Goal: Task Accomplishment & Management: Manage account settings

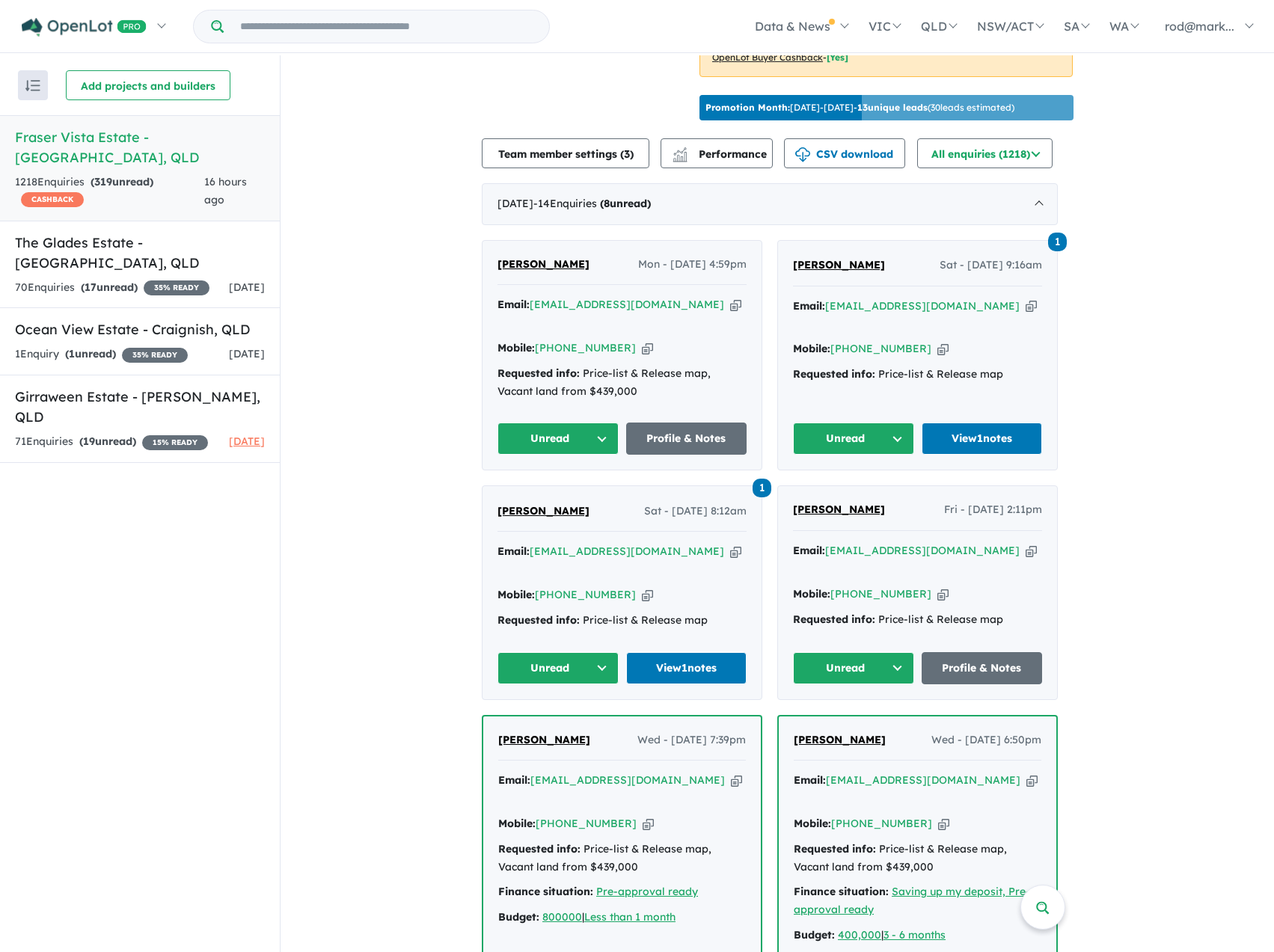
scroll to position [524, 0]
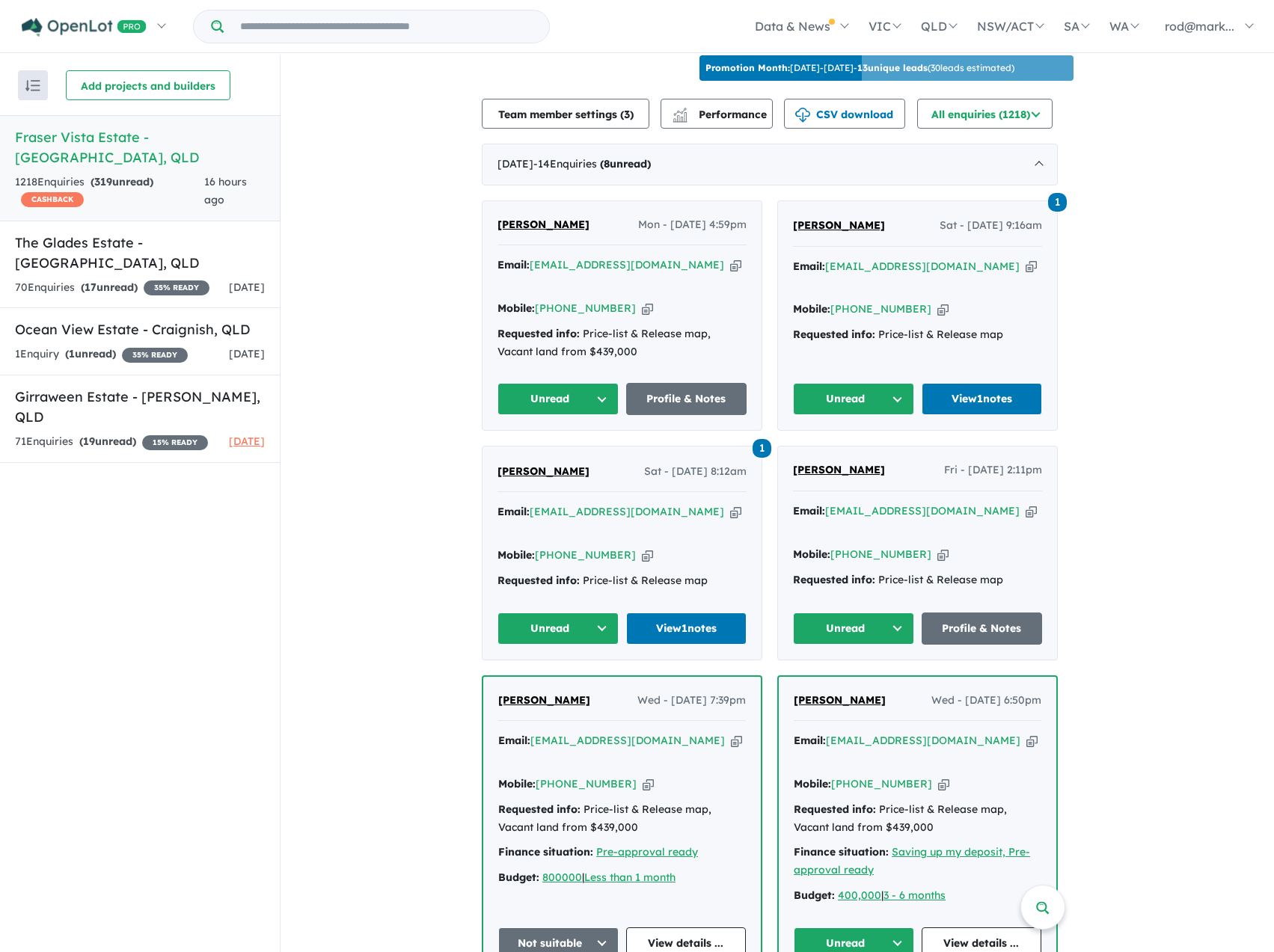
click at [901, 383] on button "Unread" at bounding box center [853, 399] width 121 height 32
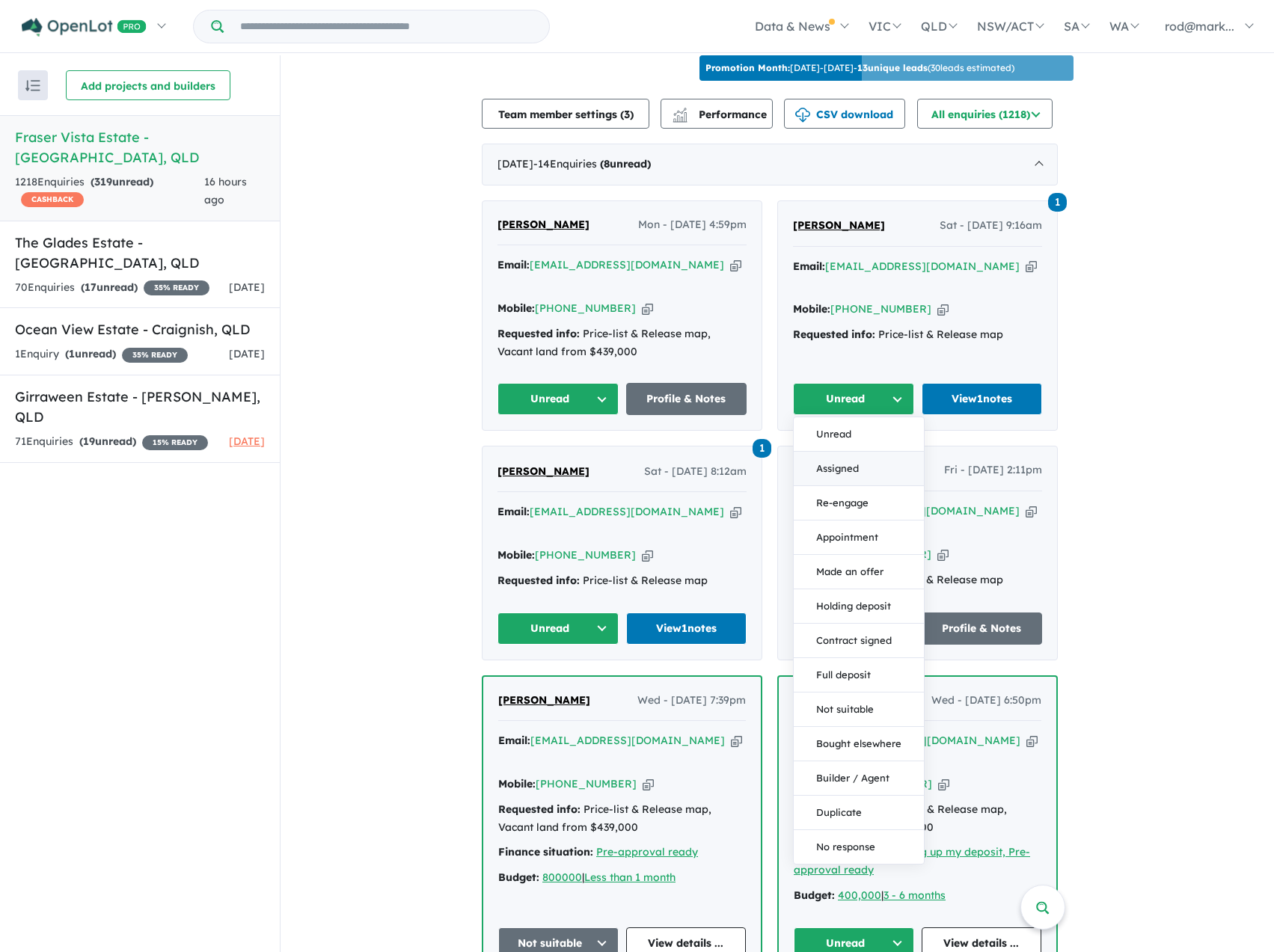
click at [850, 452] on button "Assigned" at bounding box center [859, 469] width 130 height 34
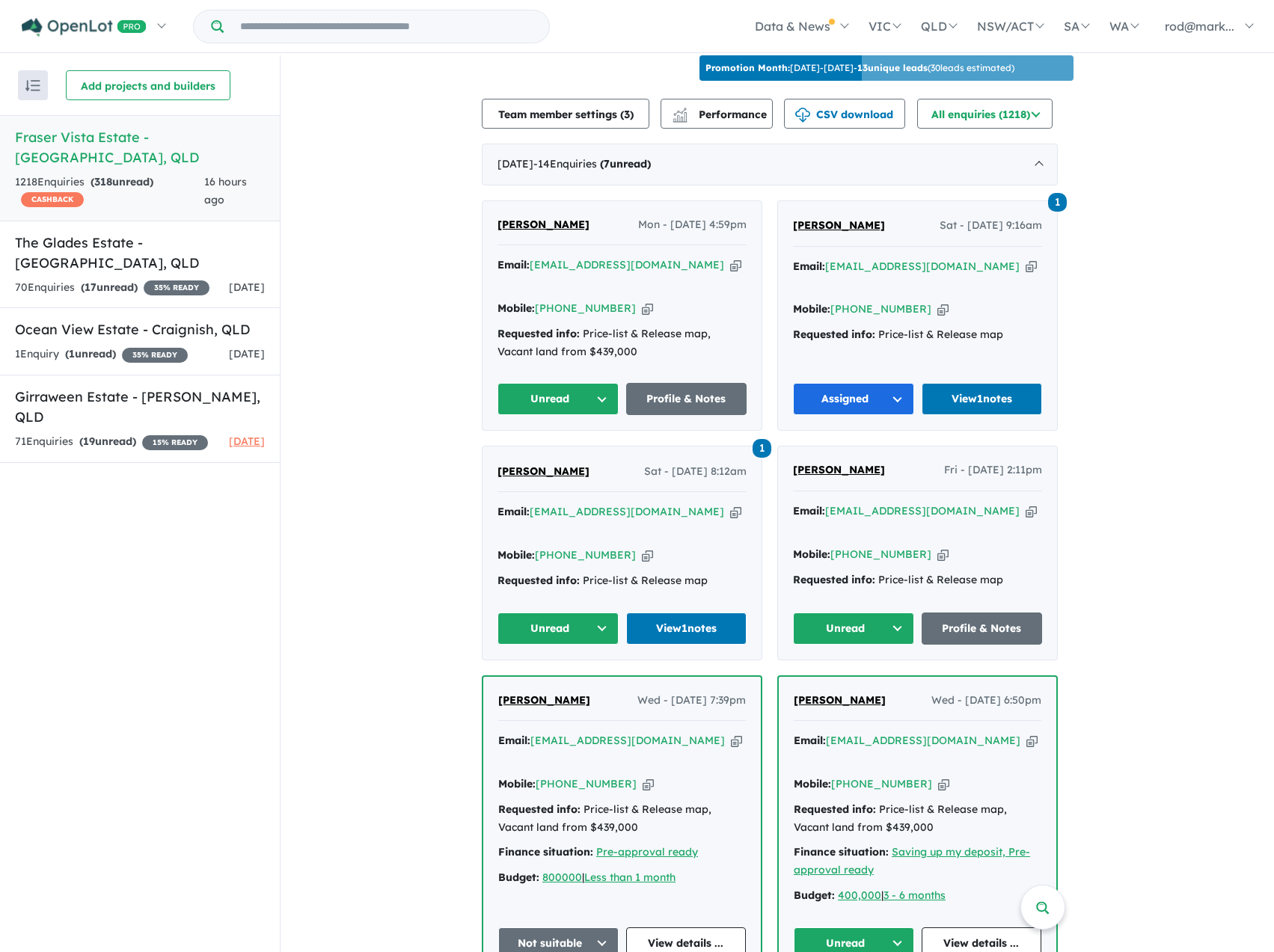
click at [601, 613] on button "Unread" at bounding box center [557, 629] width 121 height 32
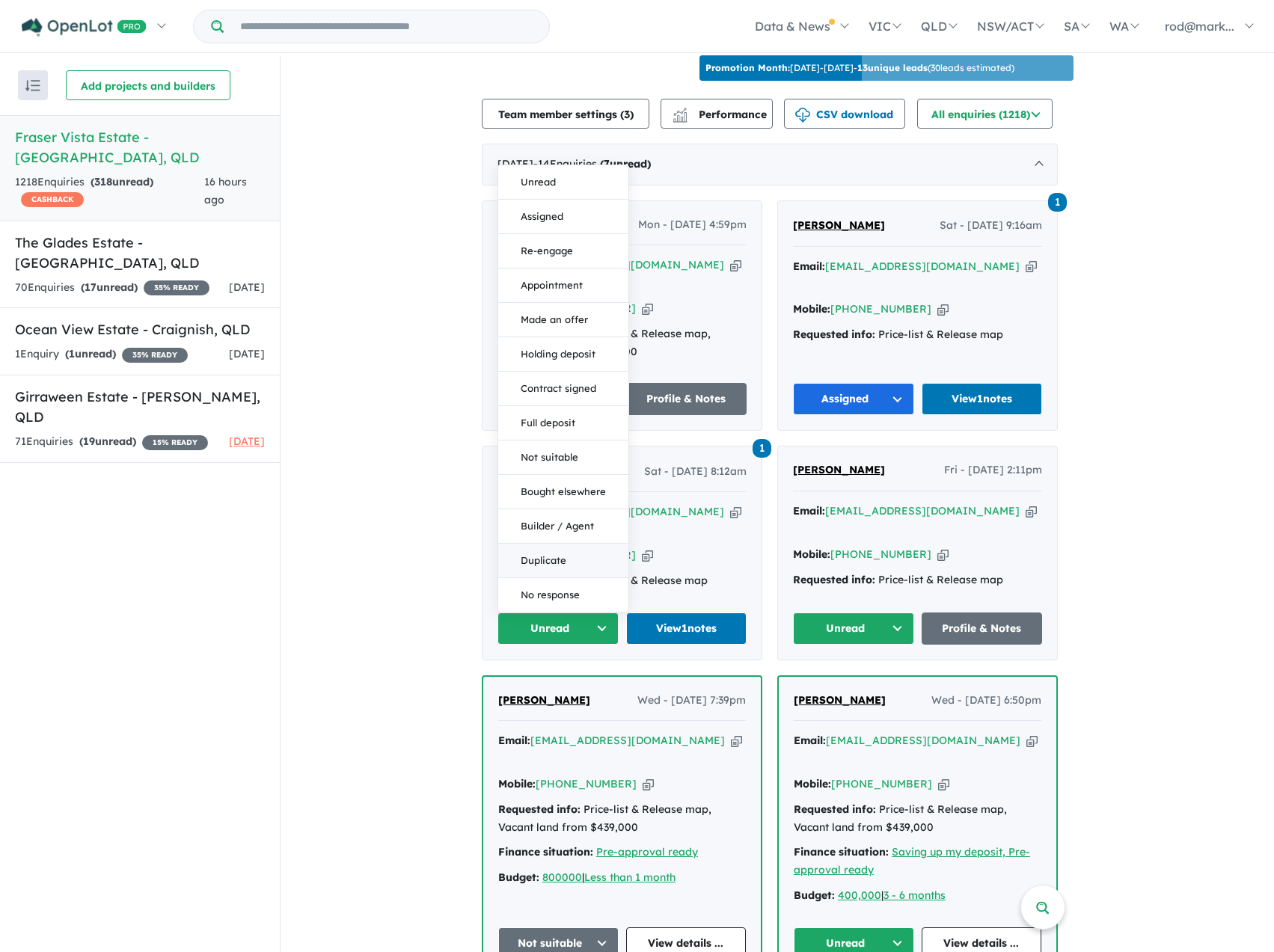
click at [562, 544] on button "Duplicate" at bounding box center [563, 561] width 130 height 34
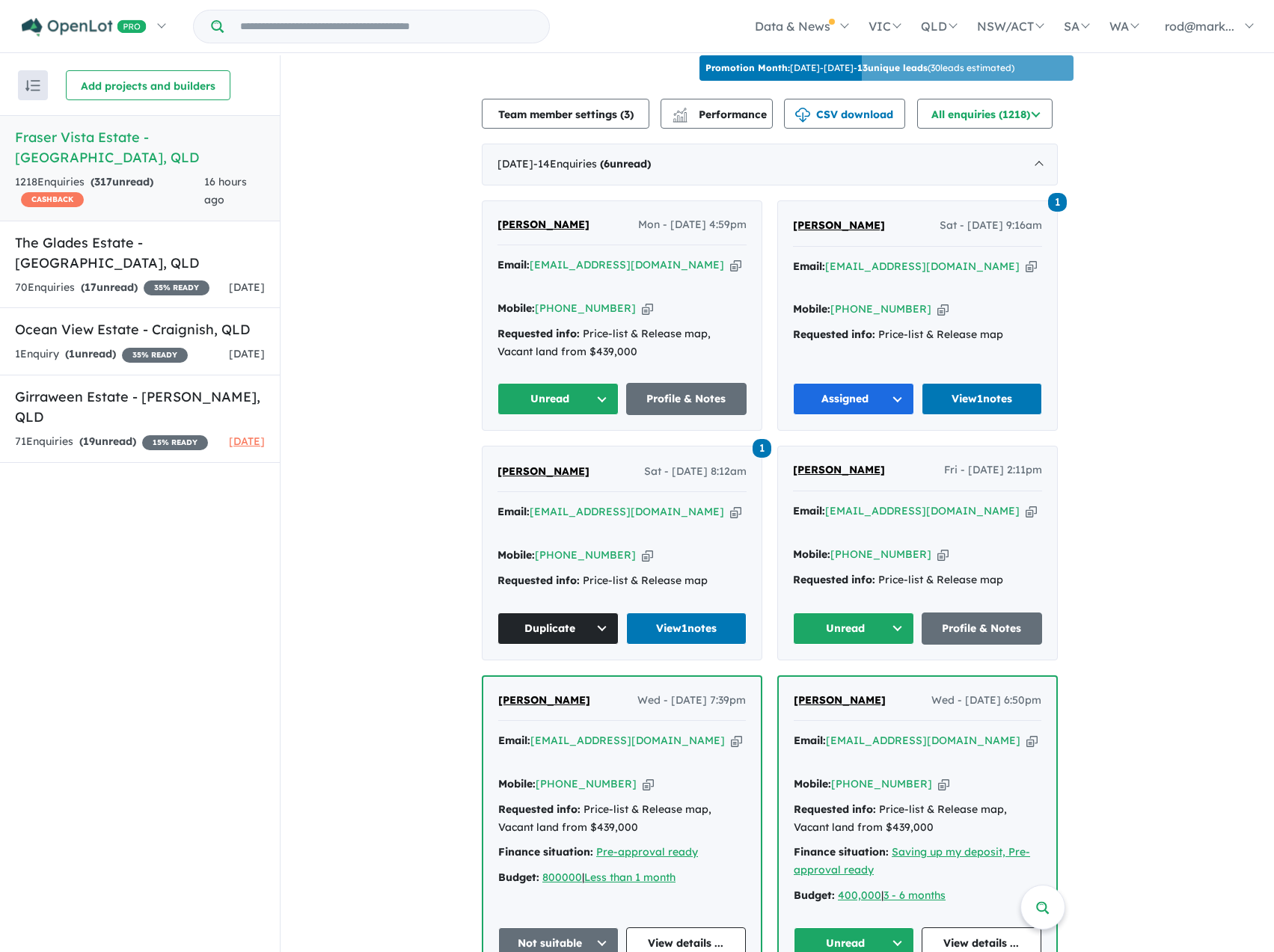
click at [730, 259] on icon "button" at bounding box center [735, 264] width 11 height 15
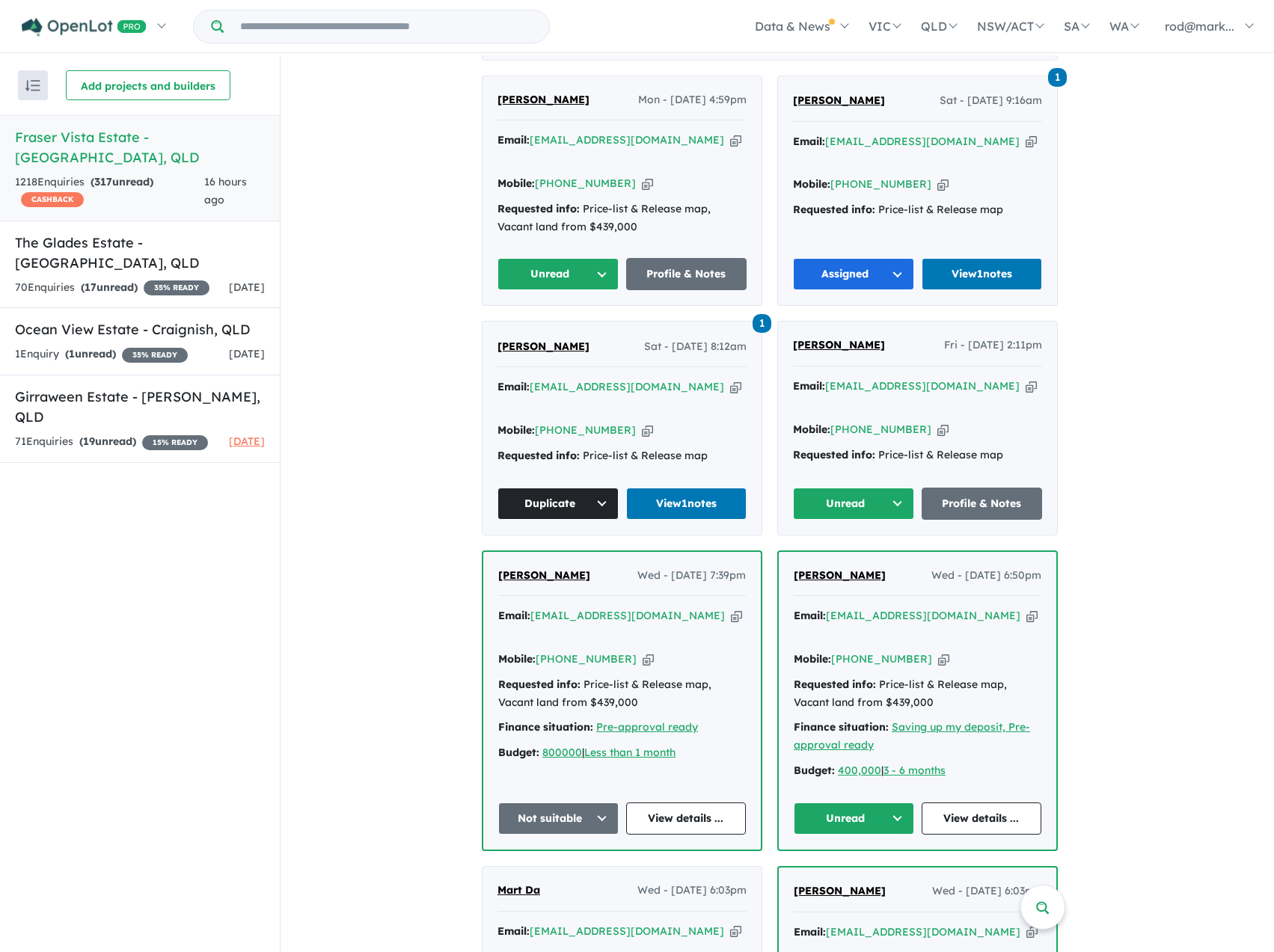
scroll to position [299, 0]
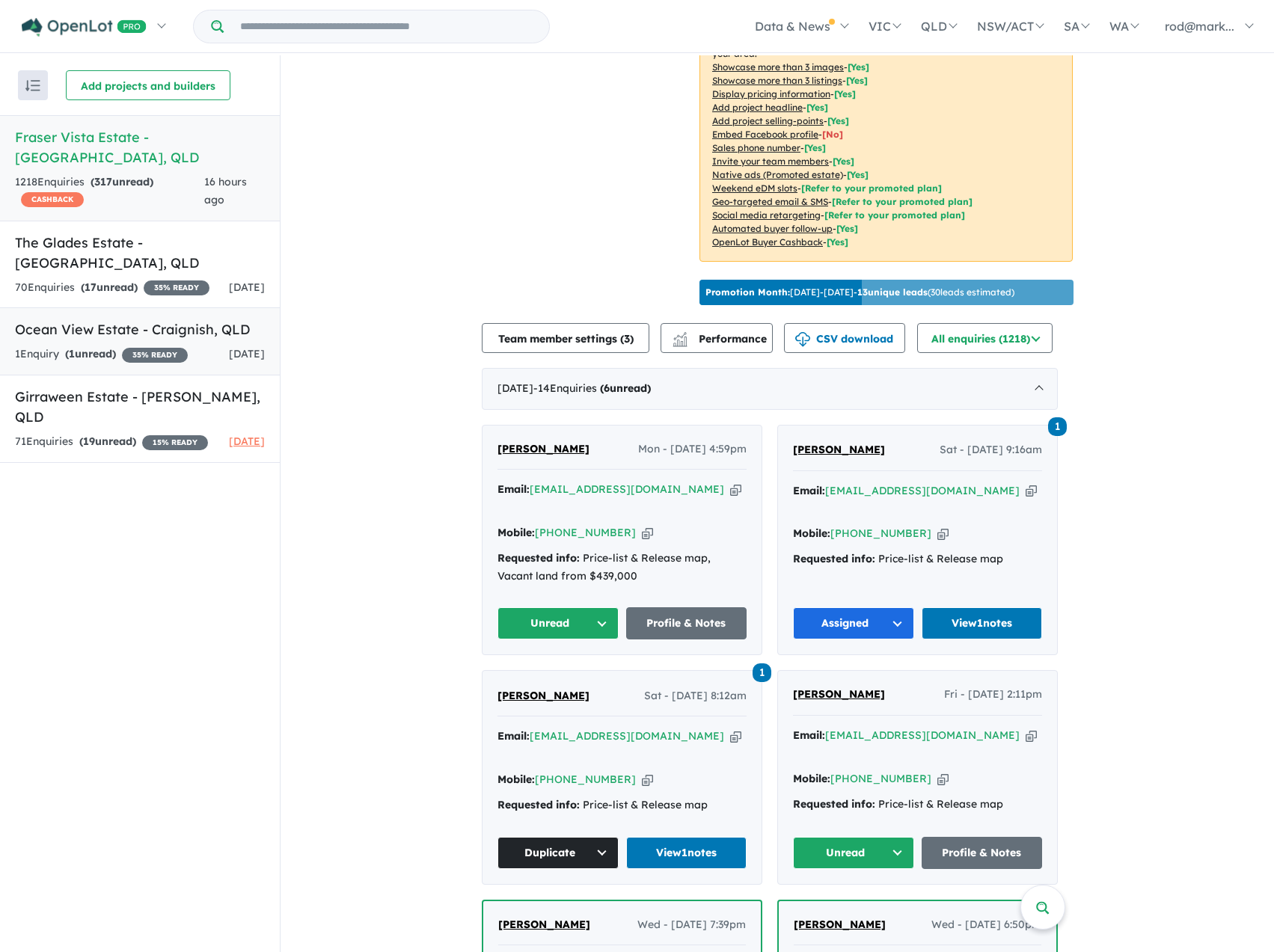
click at [76, 319] on h5 "Ocean View Estate - [GEOGRAPHIC_DATA] , [GEOGRAPHIC_DATA]" at bounding box center [140, 329] width 250 height 20
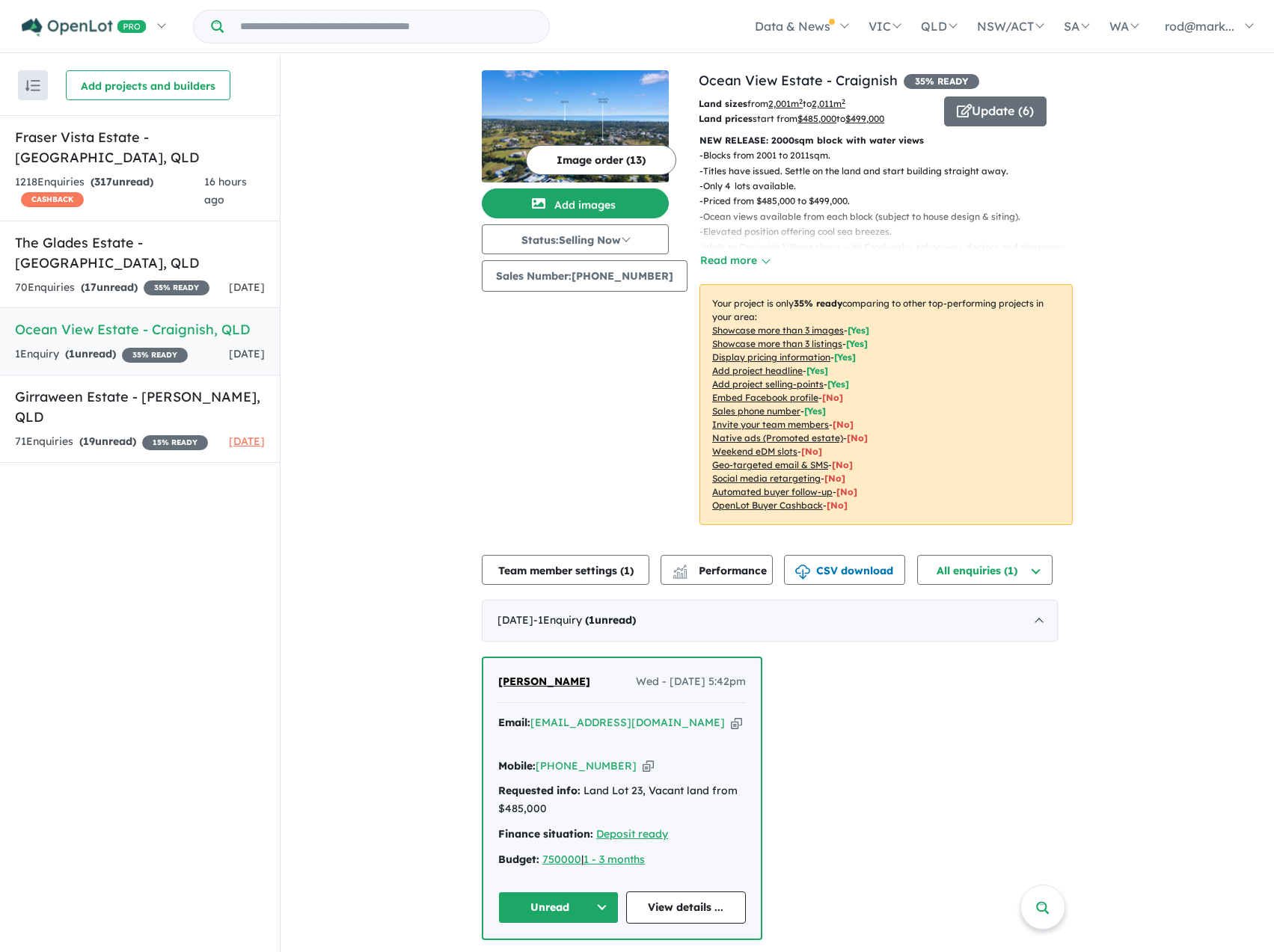
scroll to position [2, 0]
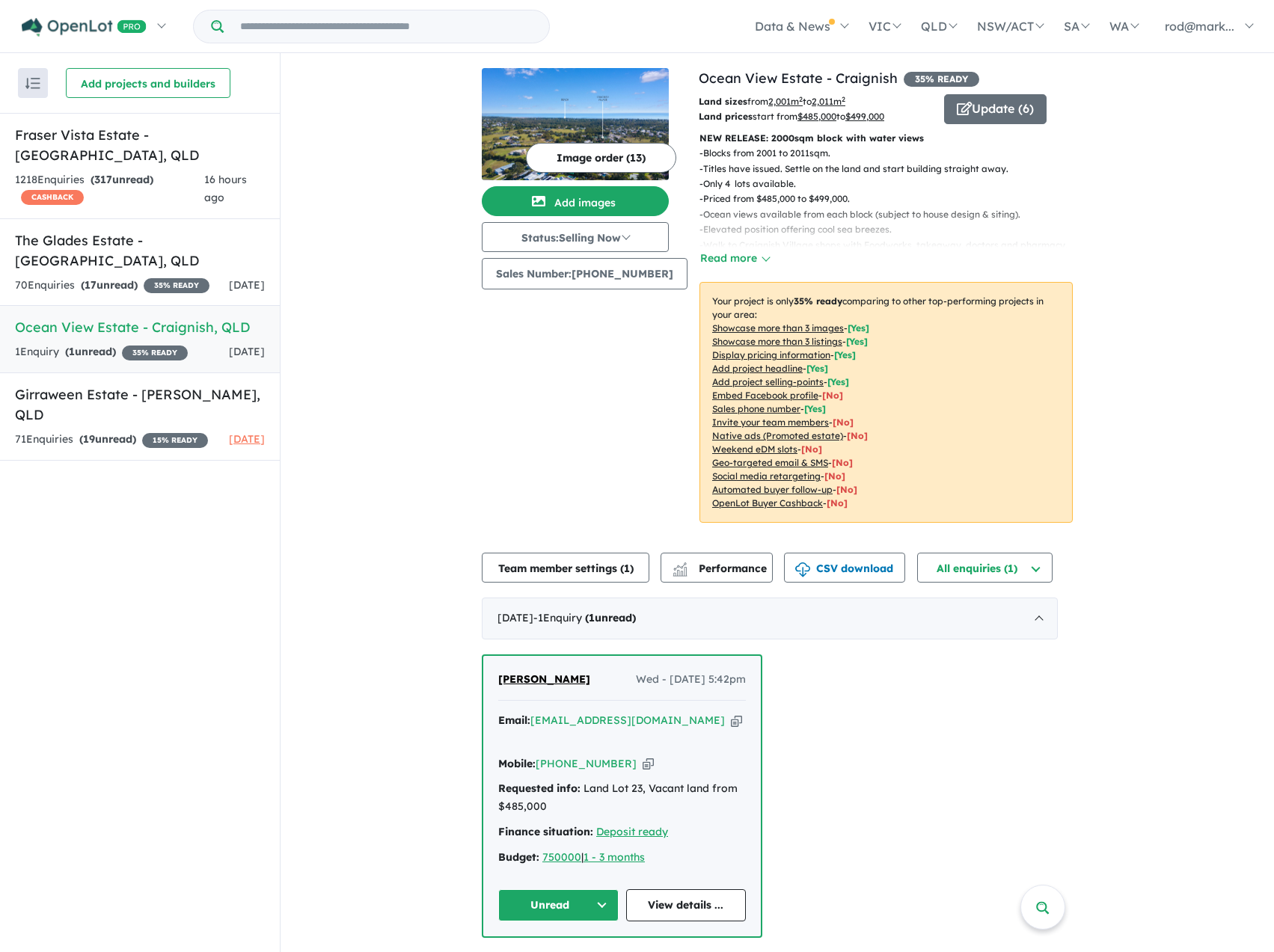
click at [613, 889] on button "Unread" at bounding box center [558, 905] width 120 height 32
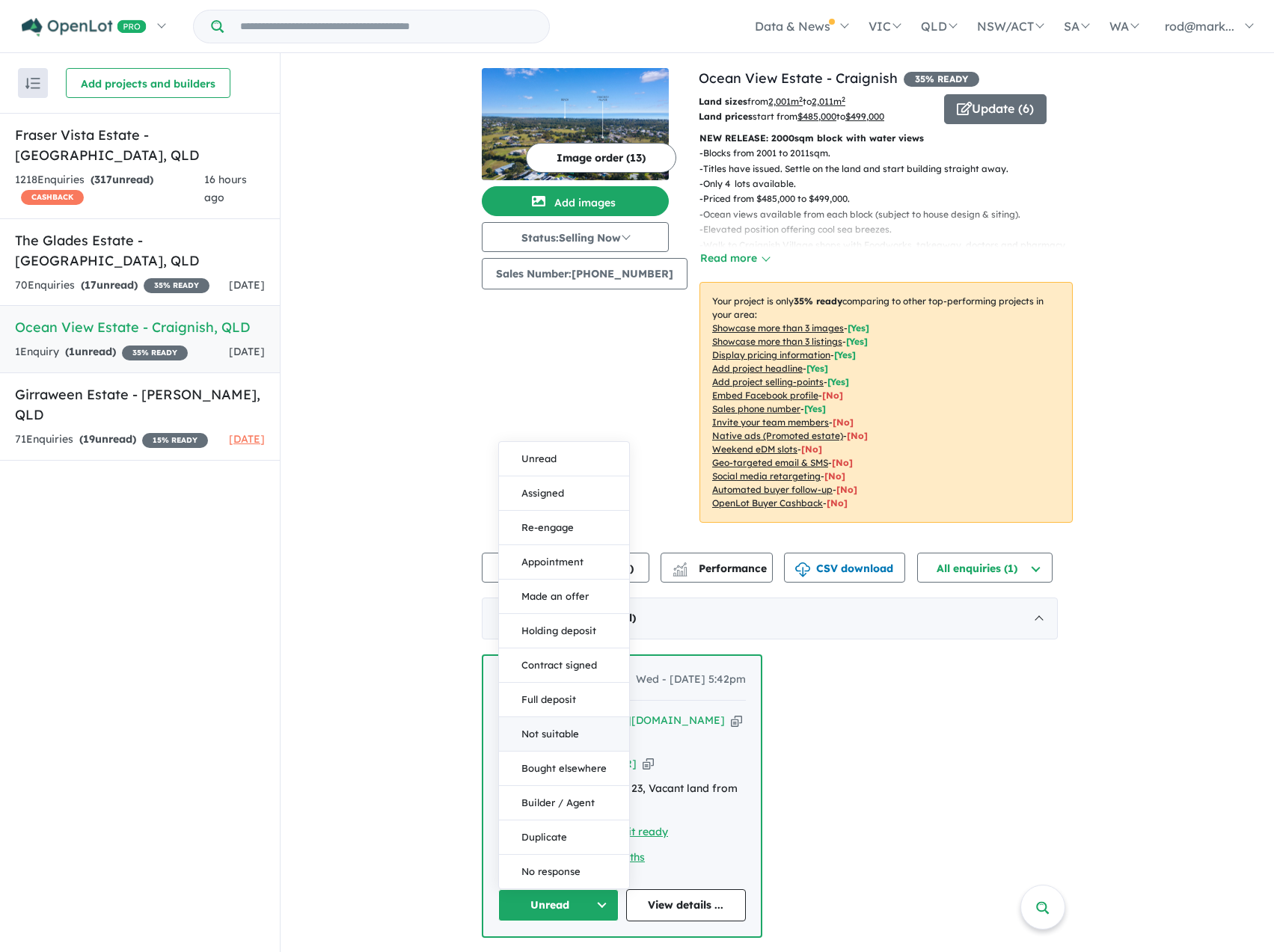
click at [552, 720] on button "Not suitable" at bounding box center [564, 734] width 130 height 34
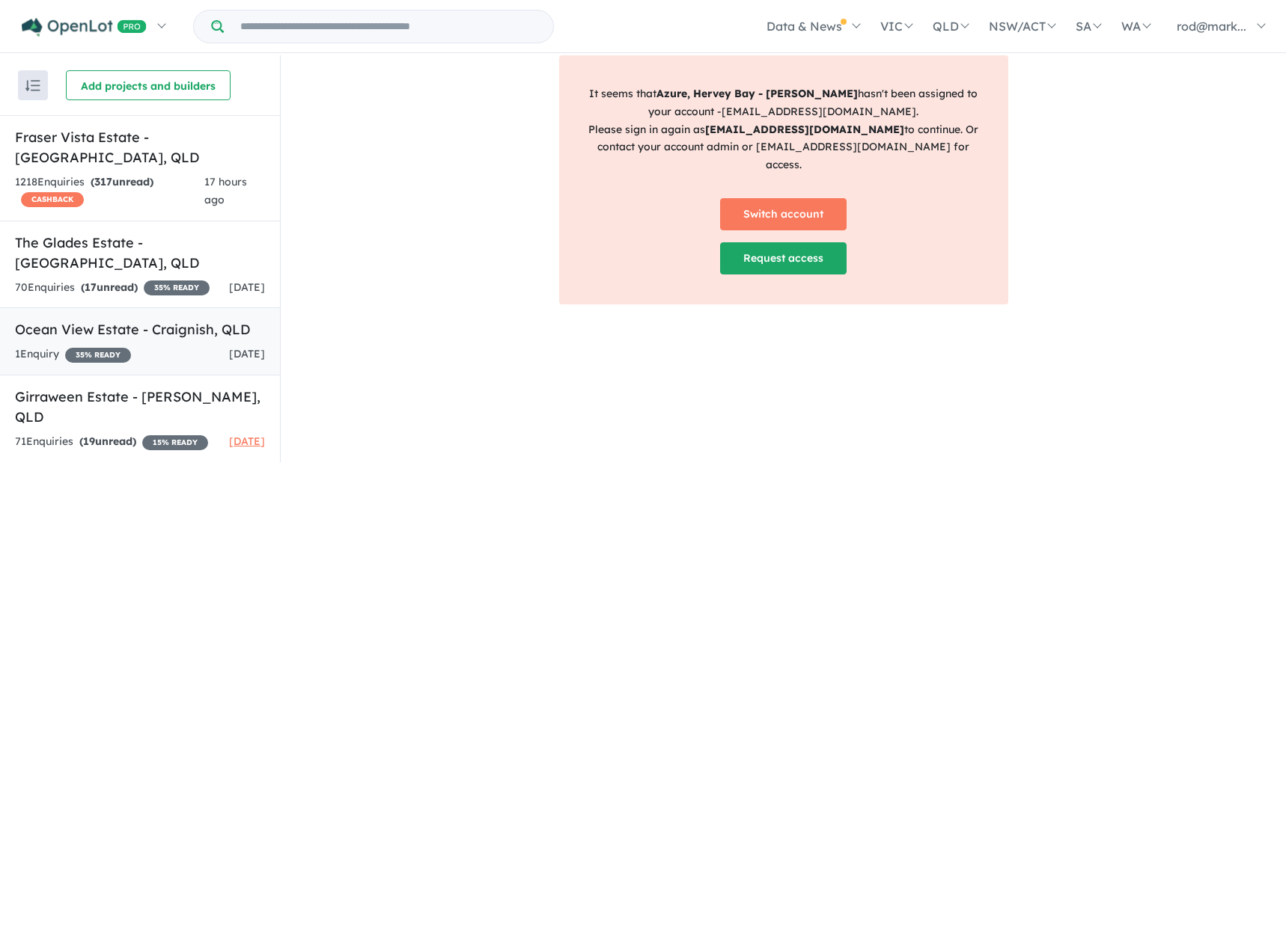
click at [47, 319] on h5 "Ocean View Estate - [GEOGRAPHIC_DATA] , [GEOGRAPHIC_DATA]" at bounding box center [140, 329] width 250 height 20
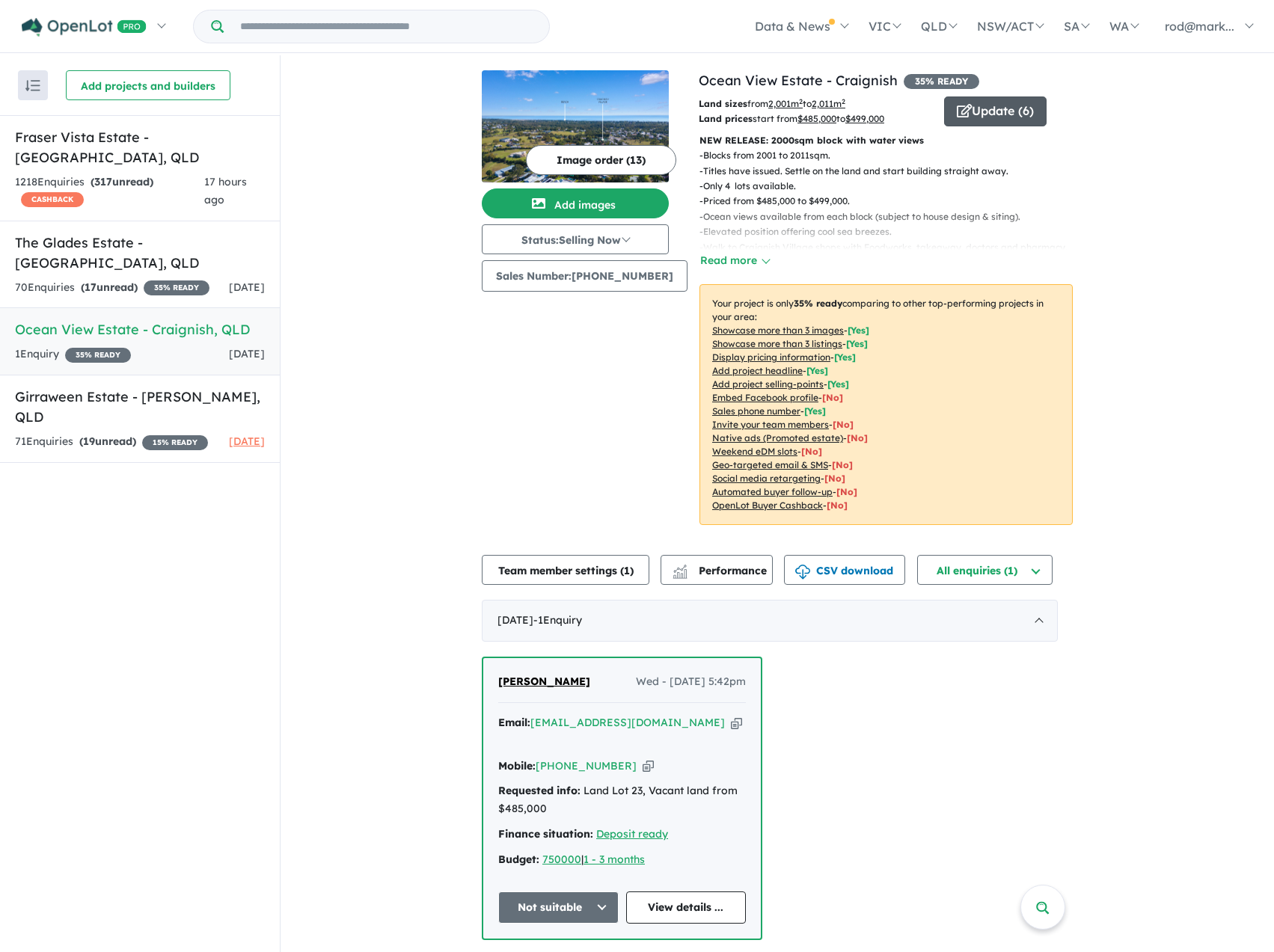
click at [993, 109] on button "Update ( 6 )" at bounding box center [995, 111] width 102 height 30
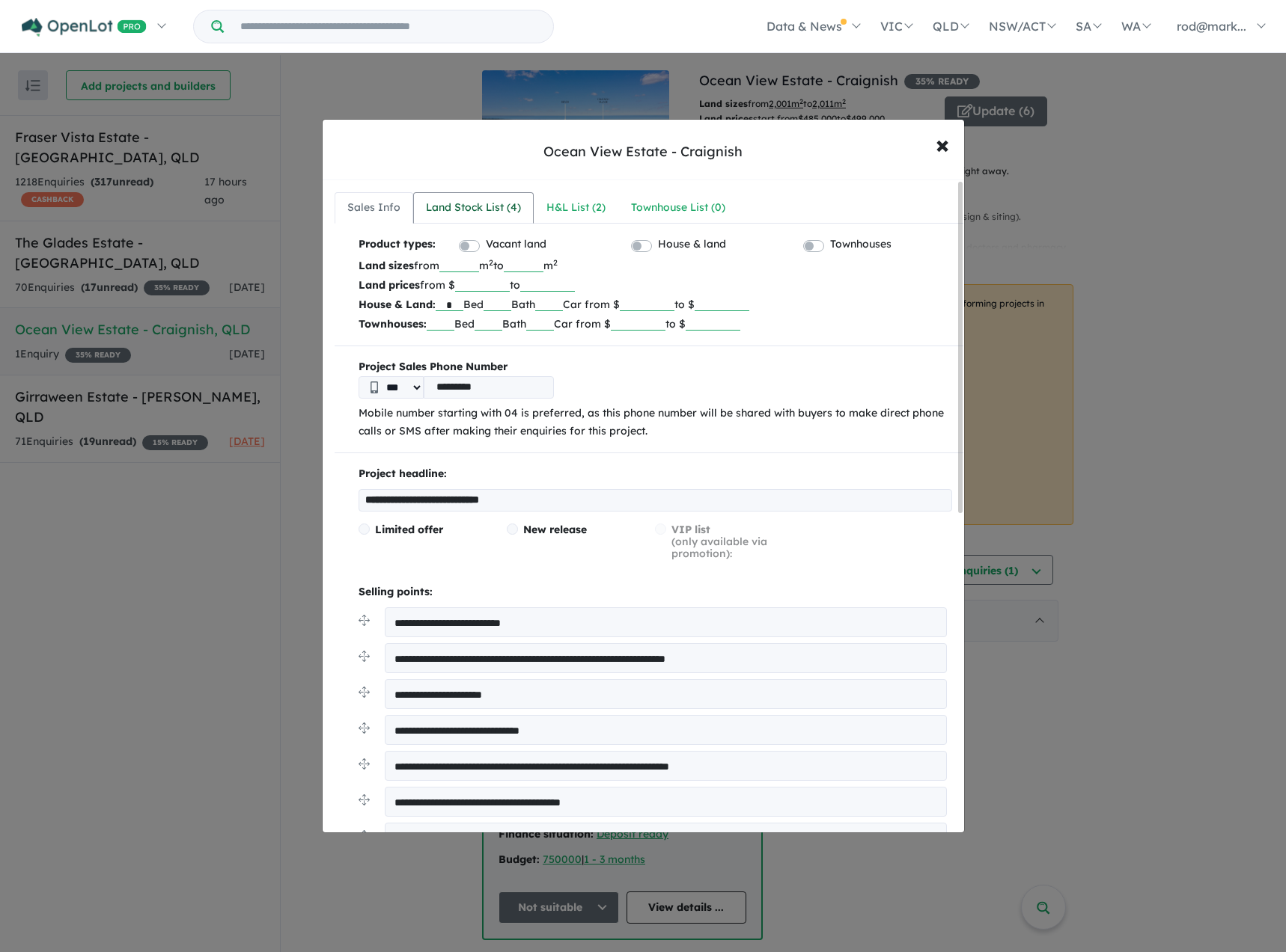
click at [475, 205] on div "Land Stock List ( 4 )" at bounding box center [473, 208] width 95 height 18
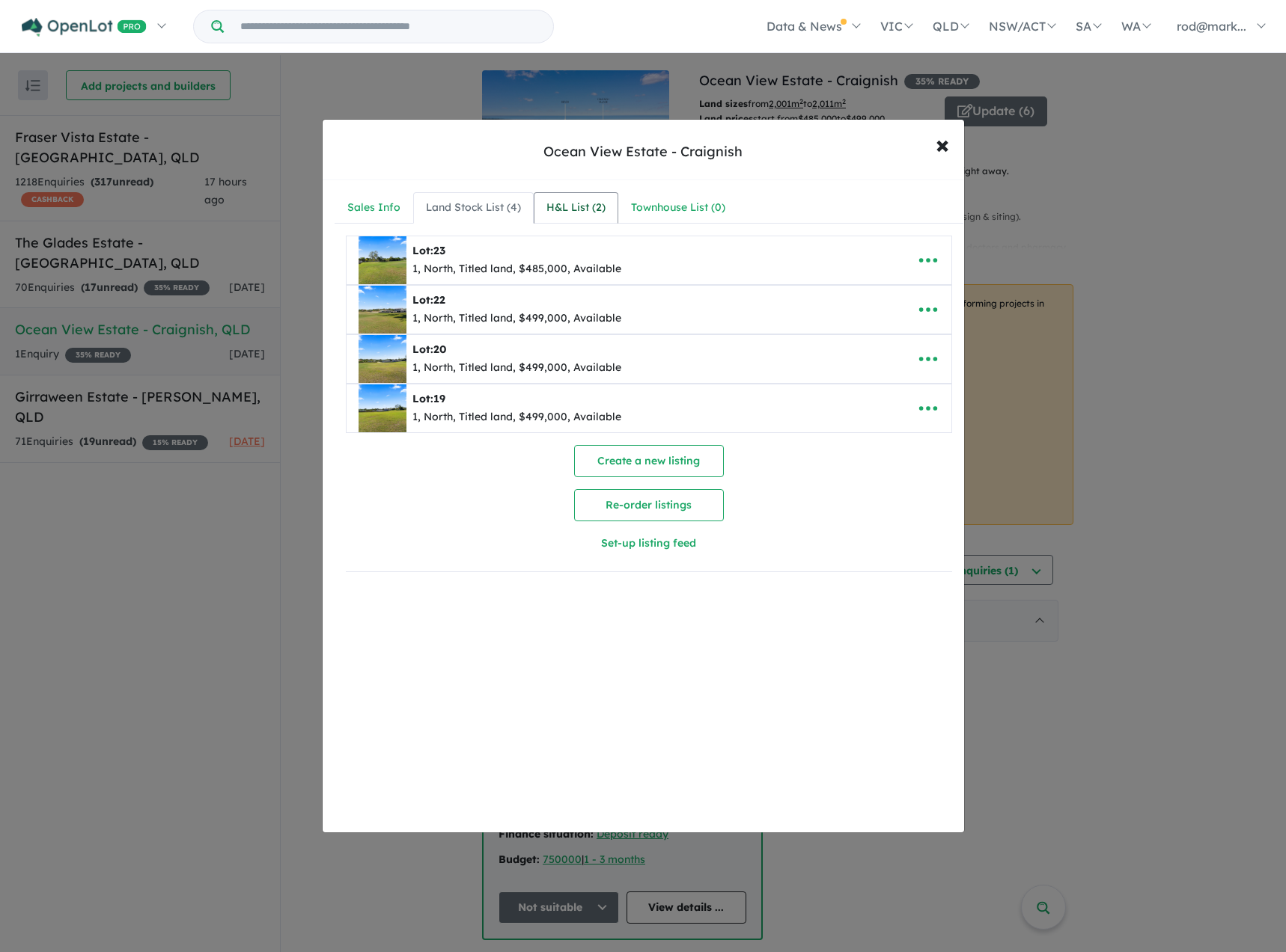
click at [567, 204] on div "H&L List ( 2 )" at bounding box center [576, 208] width 59 height 18
